Goal: Transaction & Acquisition: Book appointment/travel/reservation

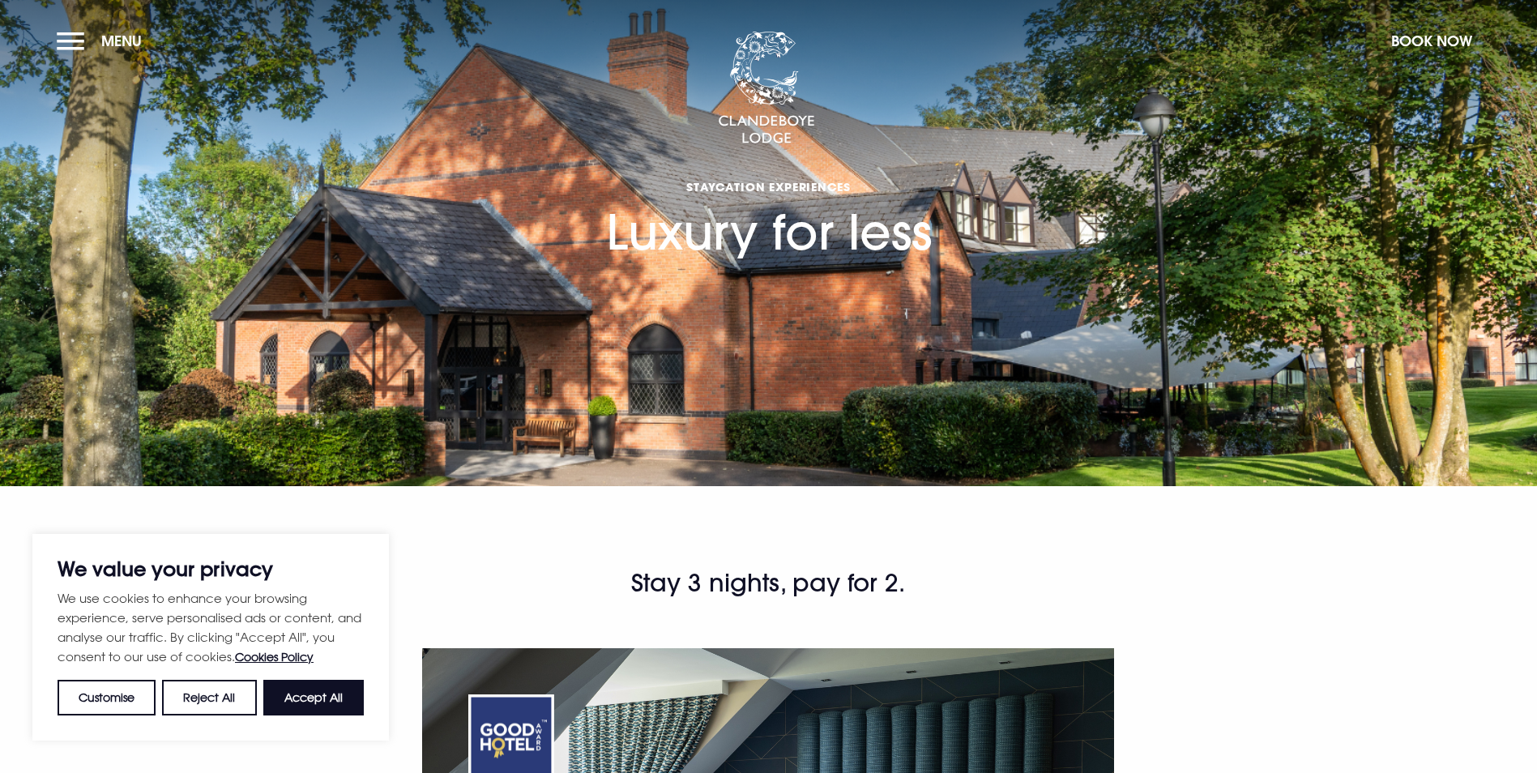
drag, startPoint x: 346, startPoint y: 695, endPoint x: 368, endPoint y: 688, distance: 23.1
click at [346, 695] on button "Accept All" at bounding box center [313, 698] width 100 height 36
checkbox input "true"
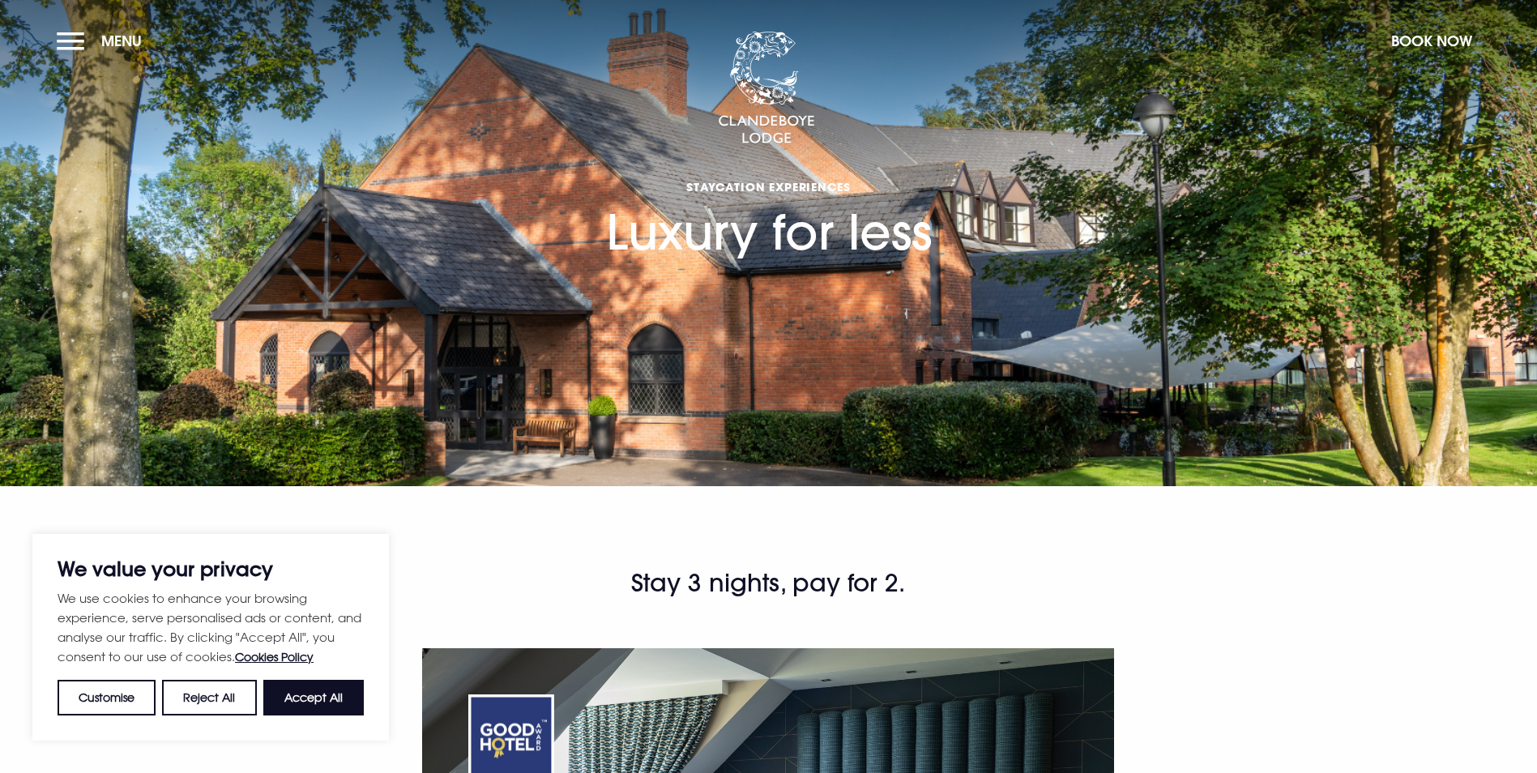
checkbox input "true"
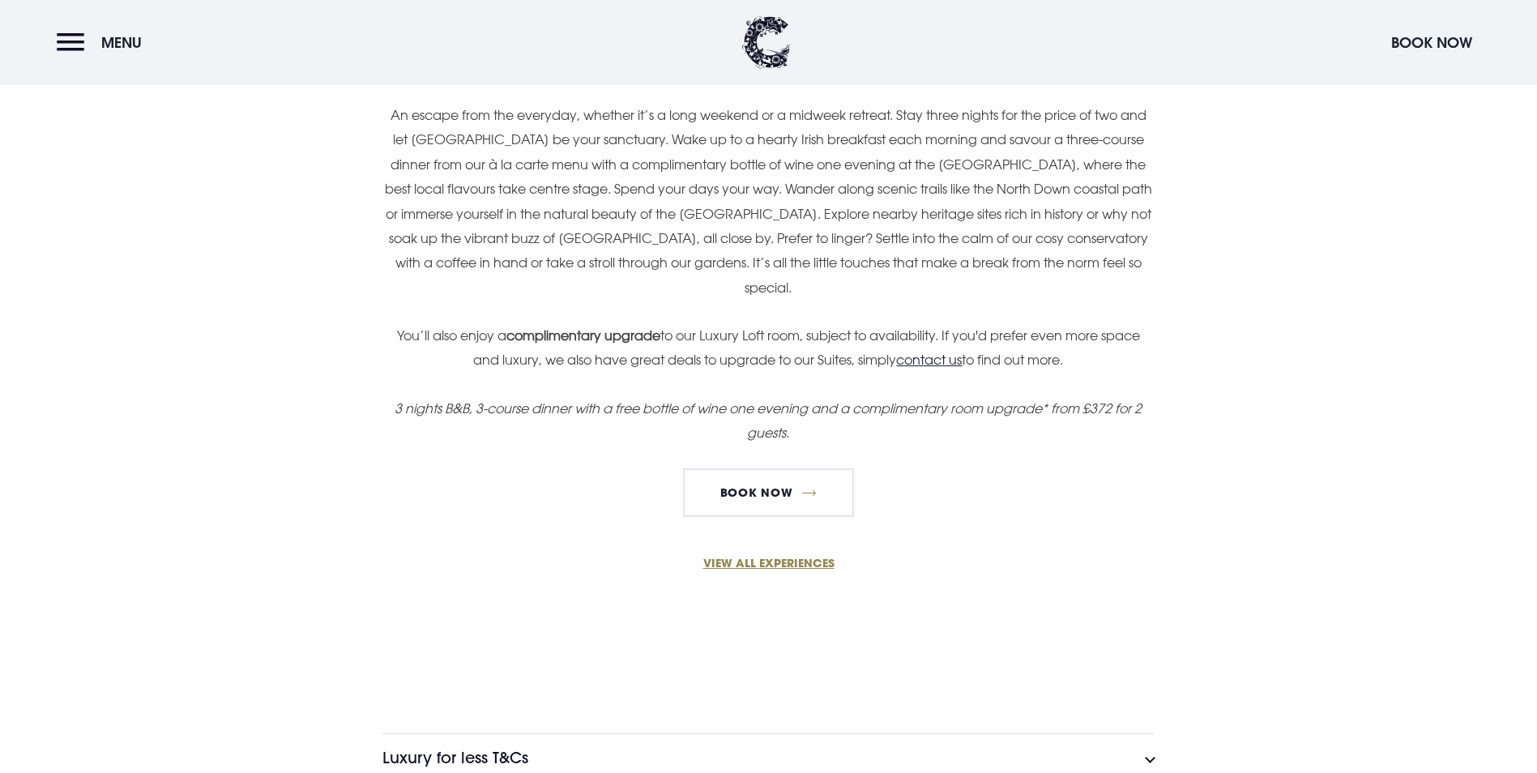
scroll to position [1134, 0]
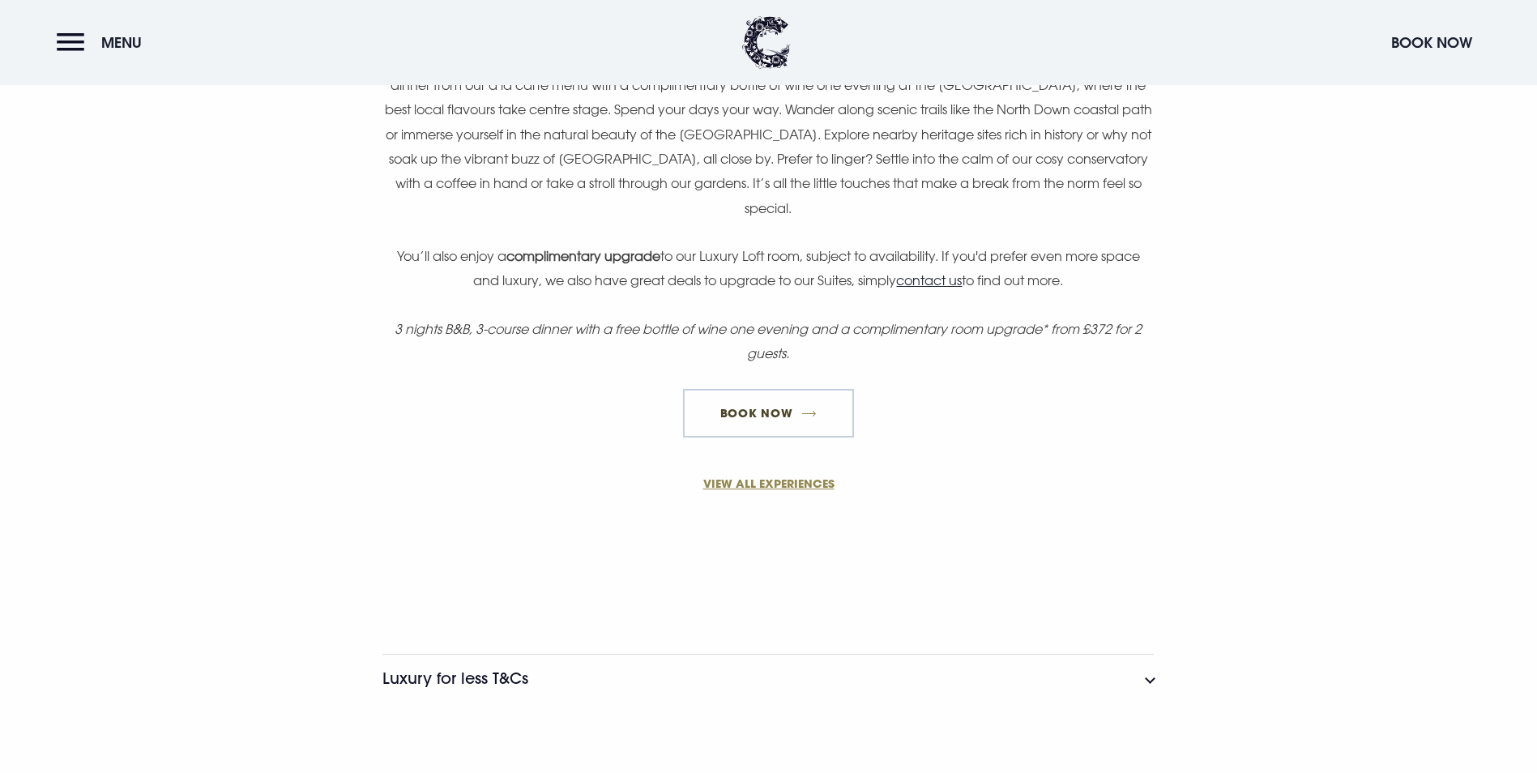
click at [769, 437] on link "Book Now" at bounding box center [768, 413] width 170 height 49
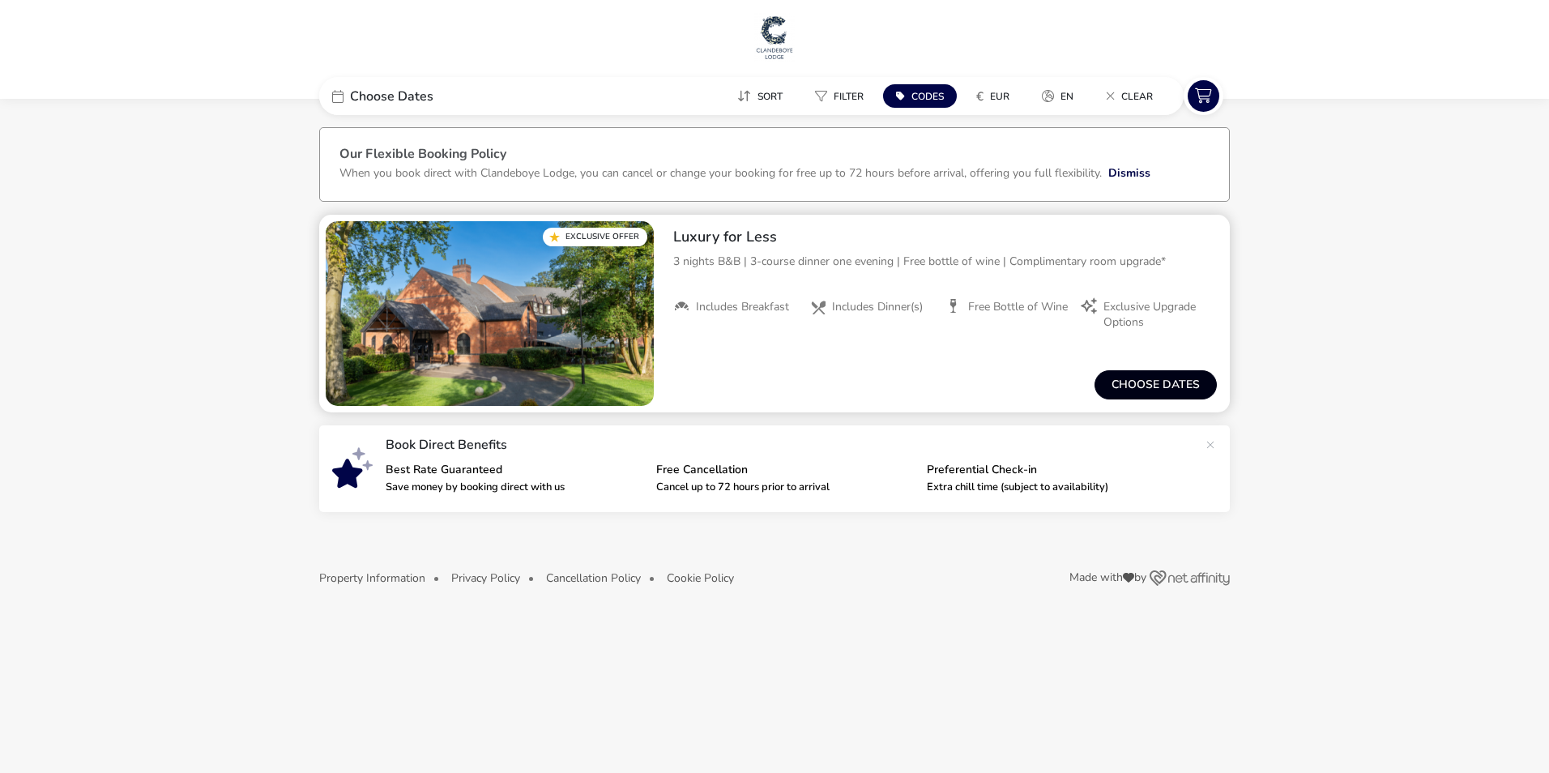
click at [1157, 390] on button "Choose dates" at bounding box center [1155, 384] width 122 height 29
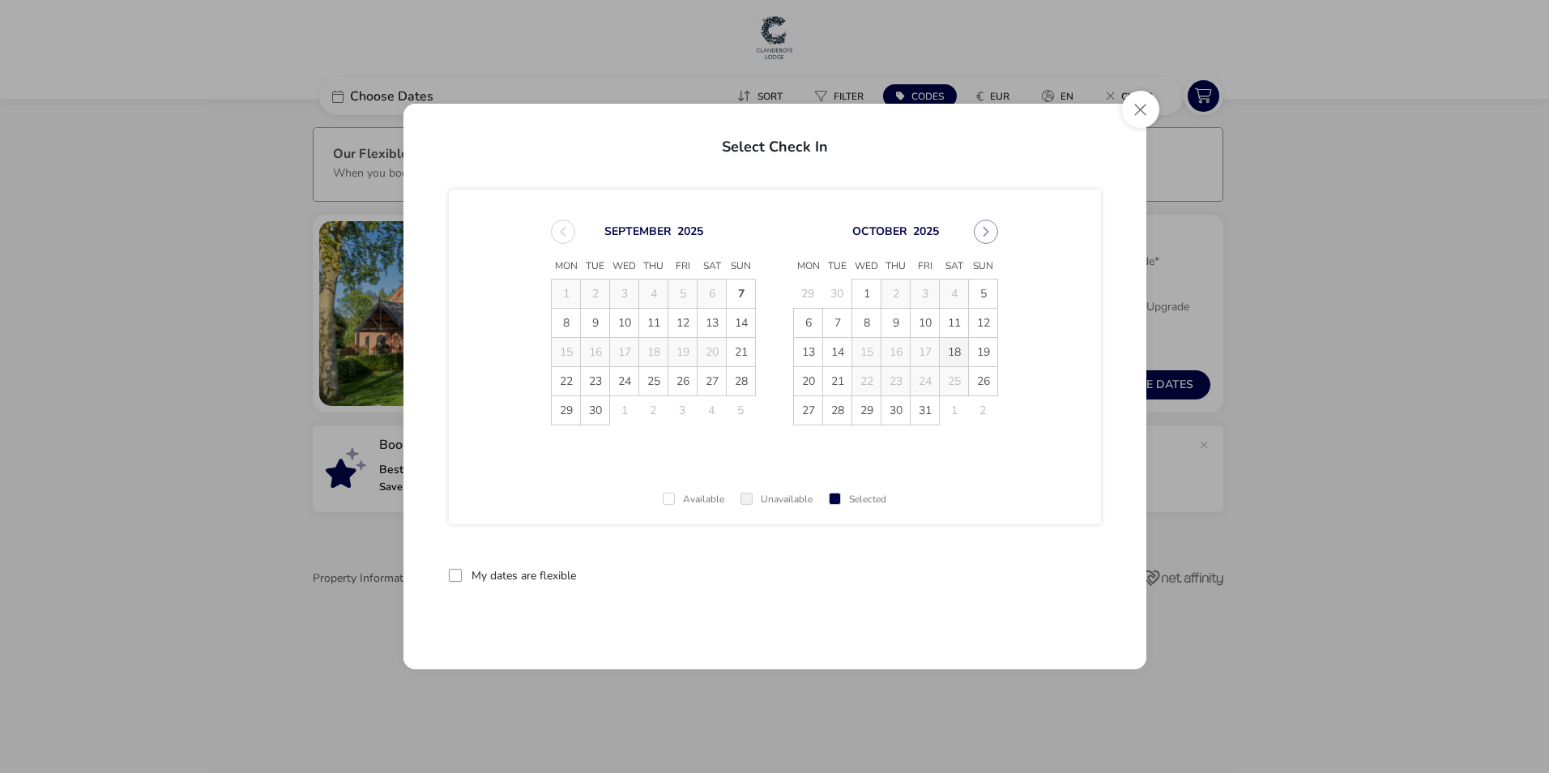
click at [956, 353] on span "18" at bounding box center [954, 352] width 28 height 28
click at [836, 378] on span "21" at bounding box center [837, 381] width 28 height 28
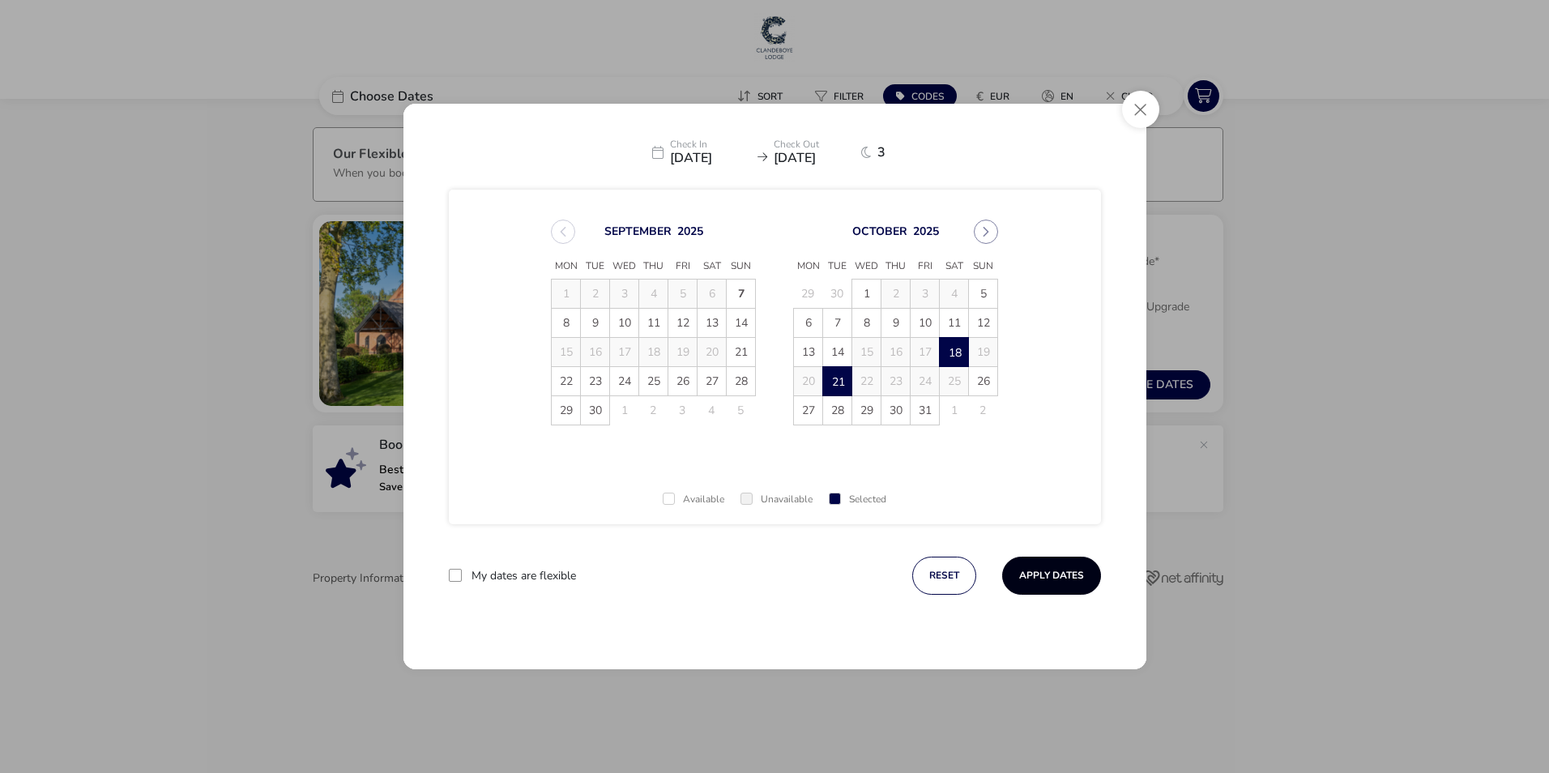
click at [1034, 565] on button "Apply Dates" at bounding box center [1051, 576] width 99 height 38
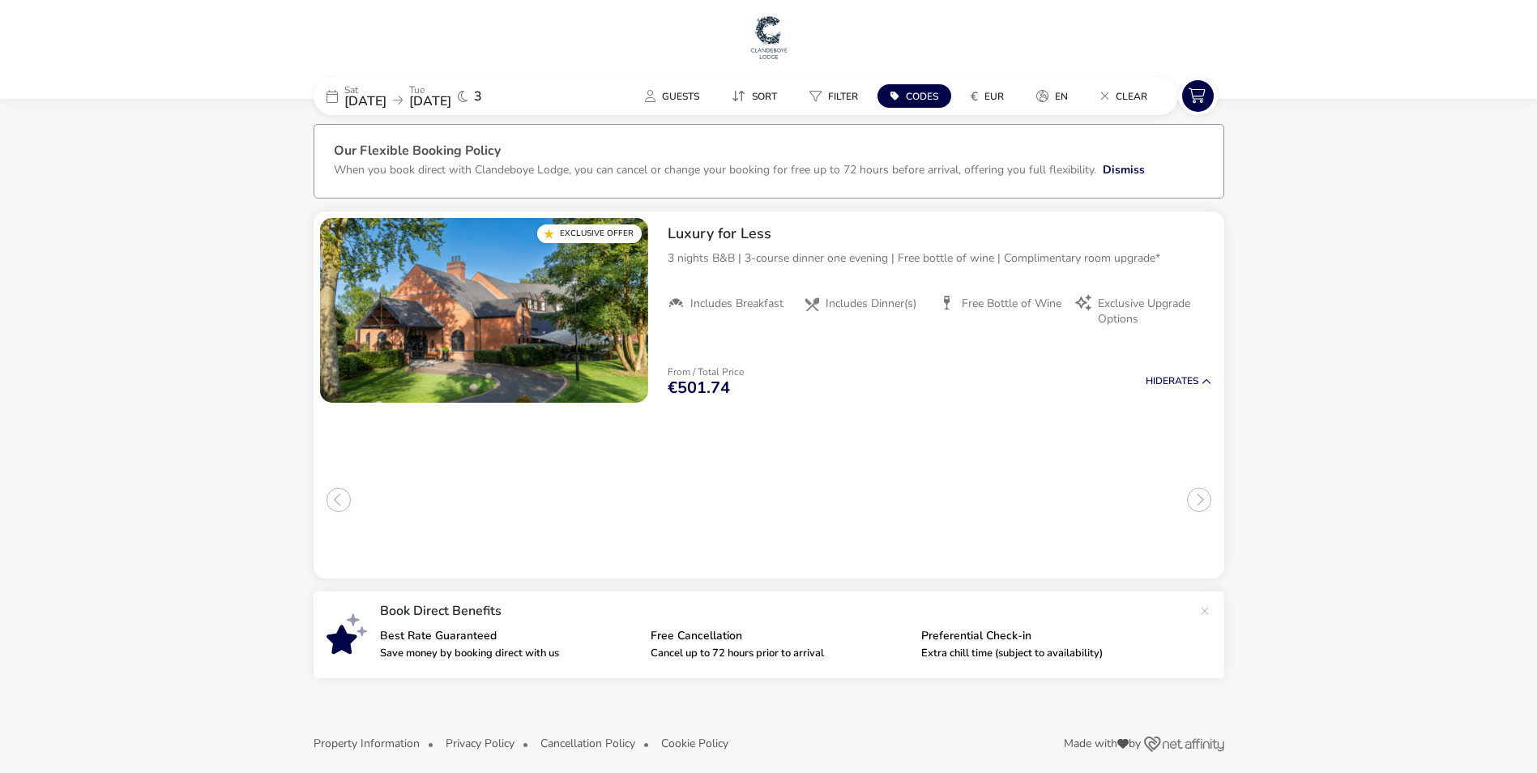
scroll to position [15, 0]
